Goal: Task Accomplishment & Management: Manage account settings

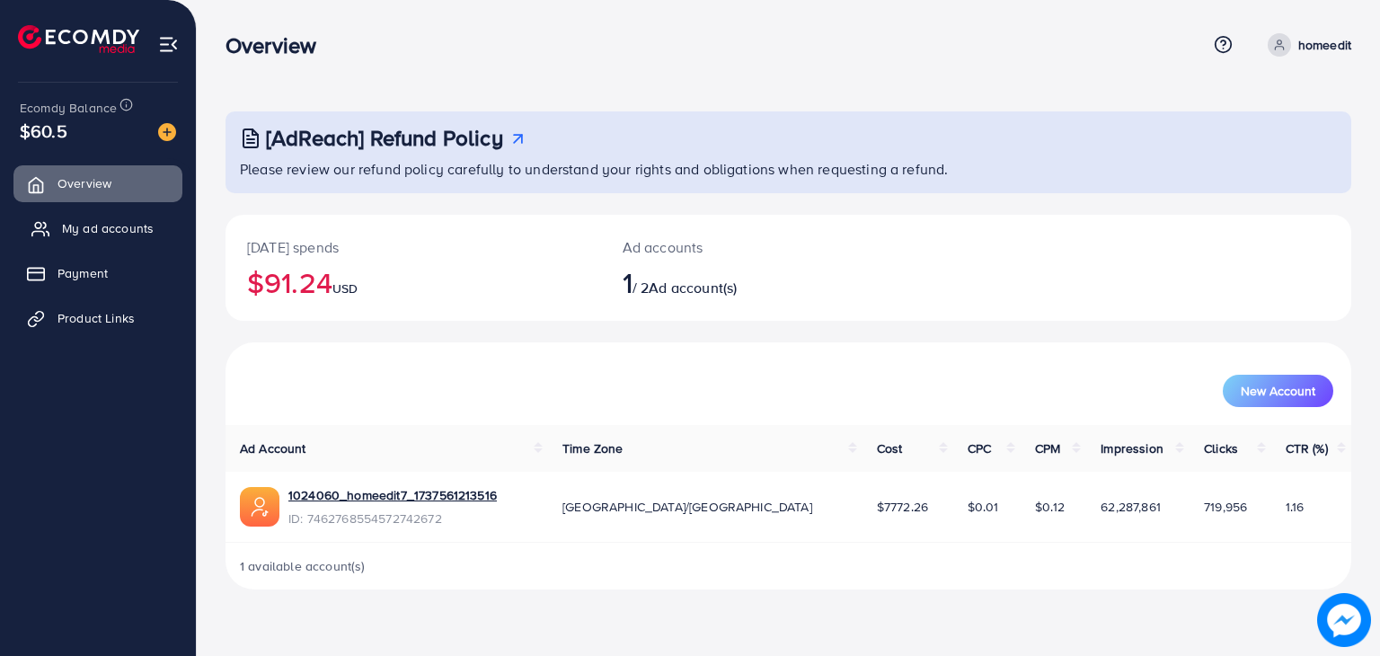
click at [97, 238] on link "My ad accounts" at bounding box center [97, 228] width 169 height 36
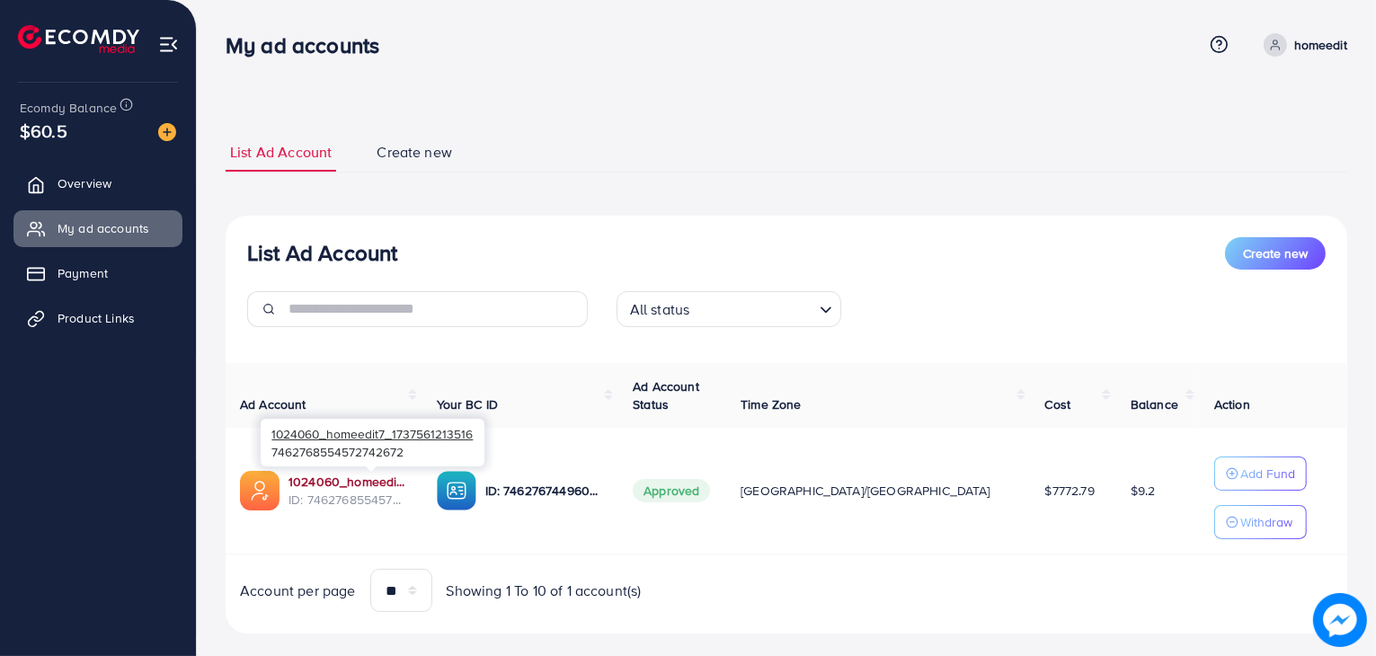
click at [379, 483] on link "1024060_homeedit7_1737561213516" at bounding box center [348, 482] width 120 height 18
click at [323, 475] on link "1024060_homeedit7_1737561213516" at bounding box center [348, 482] width 120 height 18
